Goal: Information Seeking & Learning: Learn about a topic

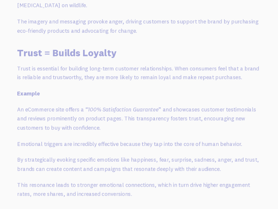
scroll to position [1418, 0]
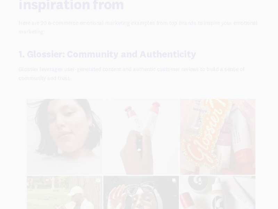
scroll to position [3714, 0]
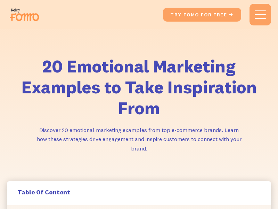
scroll to position [4703, 0]
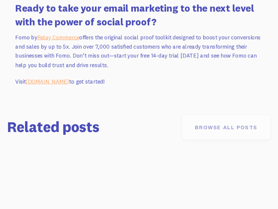
scroll to position [3150, 0]
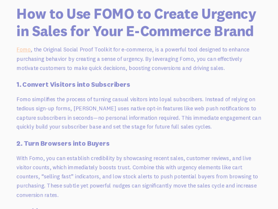
scroll to position [1882, 0]
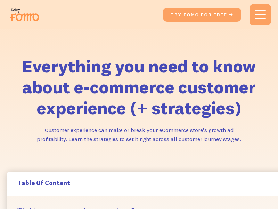
scroll to position [6550, 15]
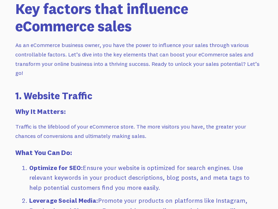
scroll to position [573, 0]
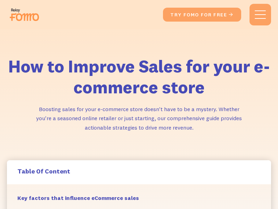
scroll to position [1428, 0]
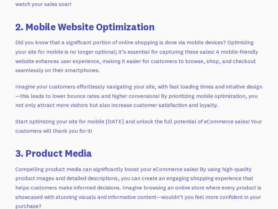
scroll to position [1548, 0]
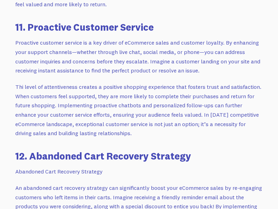
scroll to position [2791, 0]
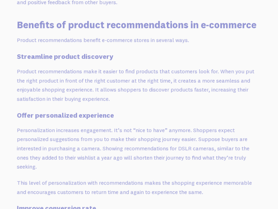
scroll to position [1111, 0]
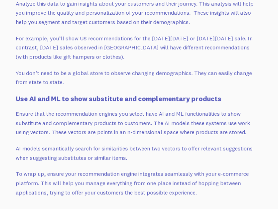
scroll to position [2817, 0]
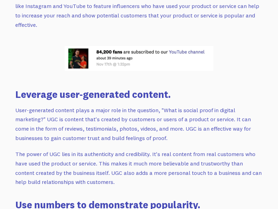
scroll to position [3586, 0]
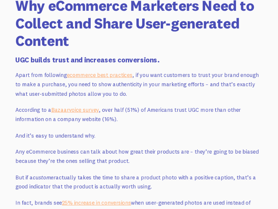
scroll to position [827, 0]
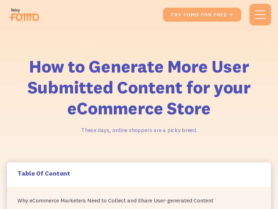
scroll to position [1251, 0]
